Goal: Check status

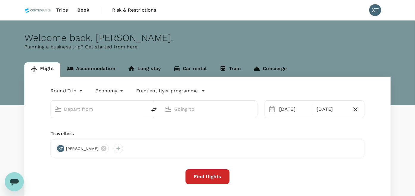
type input "Kuala Lumpur Intl ([GEOGRAPHIC_DATA])"
type input "Tawau (TWU)"
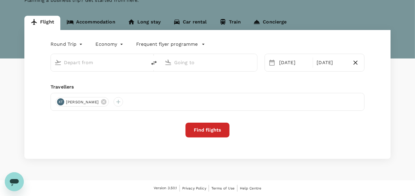
type input "Kuala Lumpur Intl ([GEOGRAPHIC_DATA])"
type input "Tawau (TWU)"
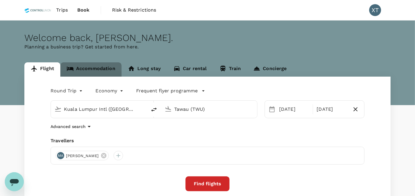
click at [105, 66] on link "Accommodation" at bounding box center [90, 69] width 61 height 14
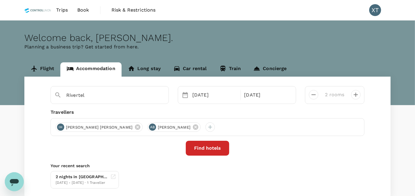
click at [89, 9] on link "Book" at bounding box center [83, 10] width 21 height 20
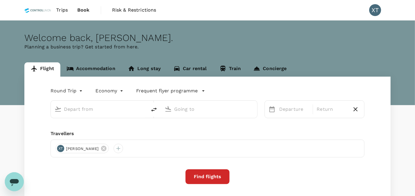
type input "Kuala Lumpur Intl ([GEOGRAPHIC_DATA])"
type input "Tawau (TWU)"
type input "Kuala Lumpur Intl ([GEOGRAPHIC_DATA])"
type input "Tawau (TWU)"
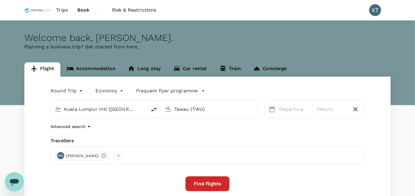
click at [89, 9] on link "Book" at bounding box center [84, 10] width 22 height 20
click at [77, 8] on span "Book" at bounding box center [83, 10] width 12 height 7
click at [80, 8] on span "Book" at bounding box center [83, 10] width 12 height 7
click at [62, 9] on span "Trips" at bounding box center [62, 10] width 12 height 7
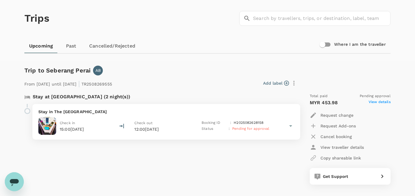
scroll to position [66, 0]
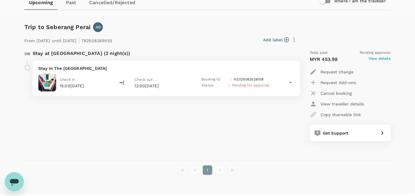
click at [100, 83] on div "Check in 15:00[DATE]" at bounding box center [73, 83] width 70 height 18
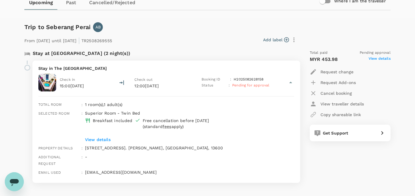
click at [90, 140] on p "View details" at bounding box center [180, 140] width 191 height 6
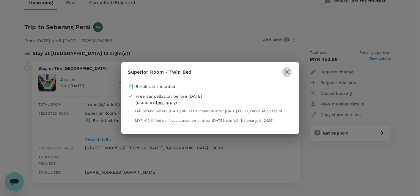
click at [288, 69] on icon "button" at bounding box center [287, 72] width 7 height 7
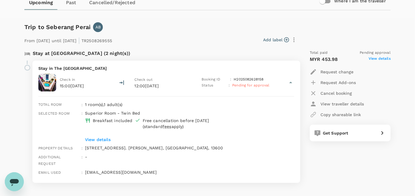
click at [325, 60] on p "MYR 453.98" at bounding box center [324, 59] width 28 height 7
click at [317, 21] on div "Trip to Seberang Perai AB" at bounding box center [206, 26] width 369 height 12
click at [96, 140] on p "View details" at bounding box center [180, 140] width 191 height 6
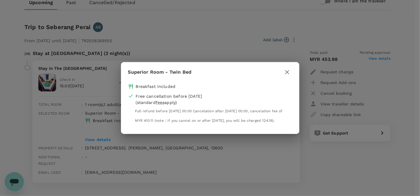
click at [289, 69] on icon "button" at bounding box center [287, 72] width 7 height 7
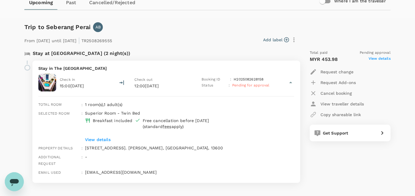
click at [377, 60] on span "View details" at bounding box center [380, 59] width 22 height 7
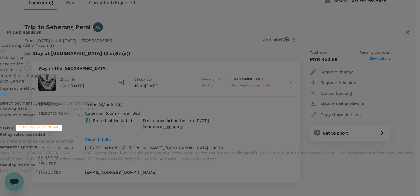
click at [404, 29] on icon "button" at bounding box center [407, 32] width 7 height 7
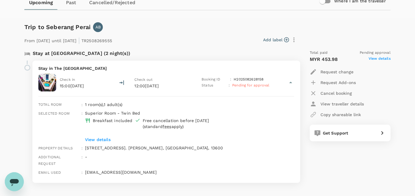
click at [72, 68] on p "Stay in The [GEOGRAPHIC_DATA]" at bounding box center [166, 68] width 256 height 6
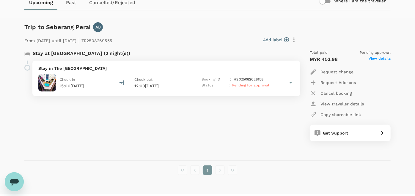
click at [83, 65] on p "Stay in The [GEOGRAPHIC_DATA]" at bounding box center [166, 68] width 256 height 6
